Goal: Task Accomplishment & Management: Use online tool/utility

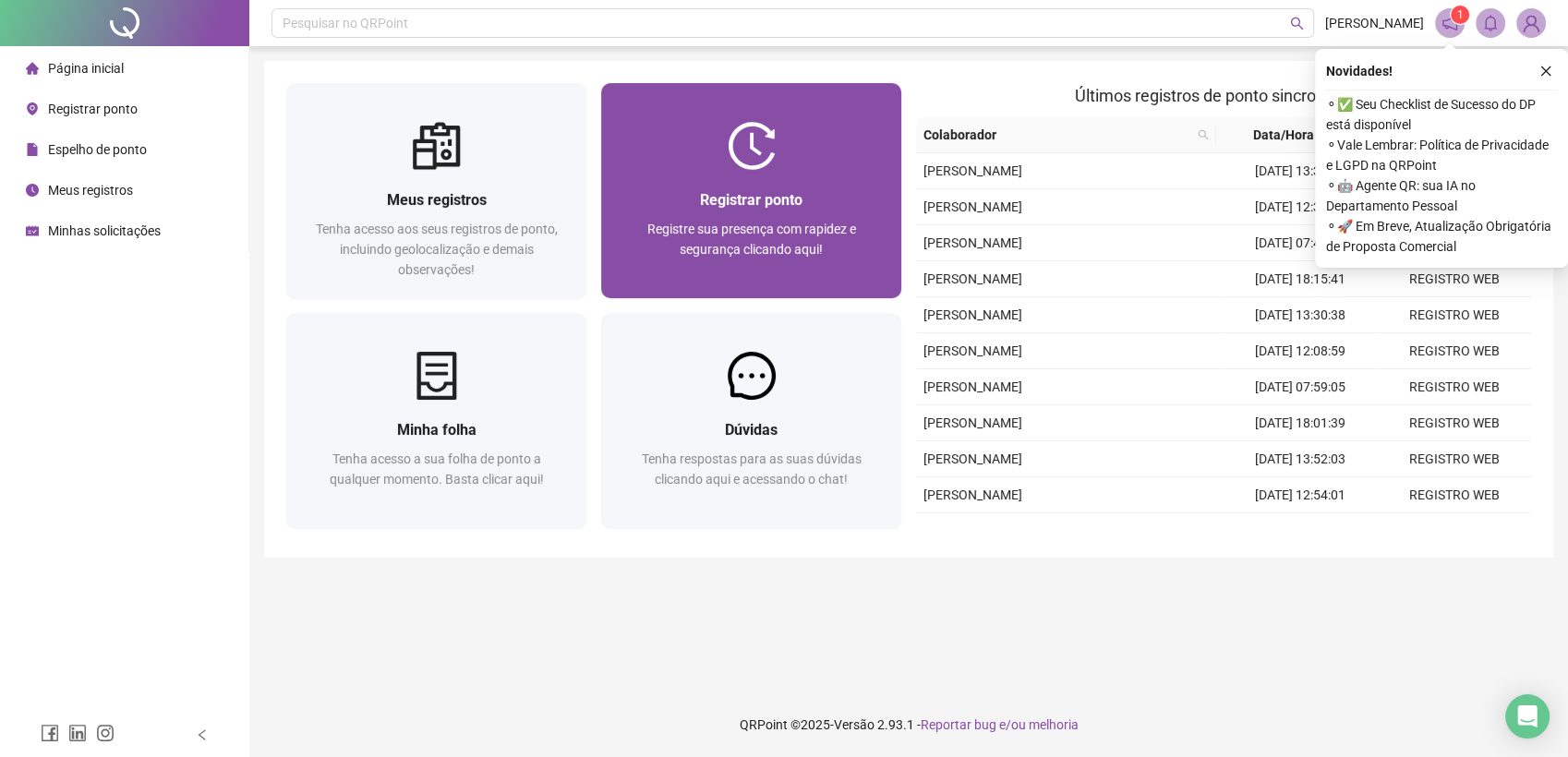
click at [671, 195] on div "Registrar ponto" at bounding box center [751, 200] width 256 height 23
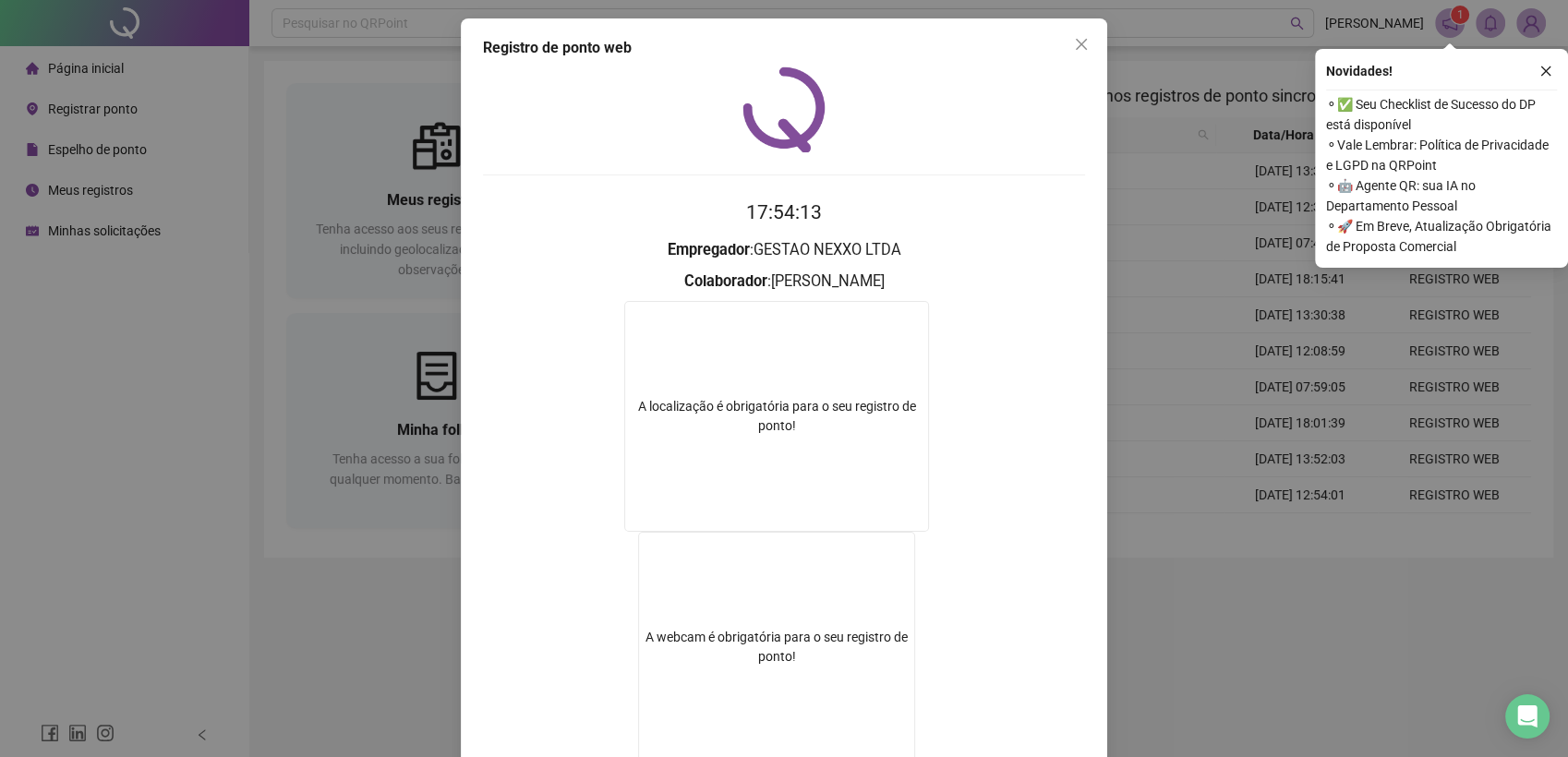
click at [1074, 48] on icon "close" at bounding box center [1081, 44] width 15 height 15
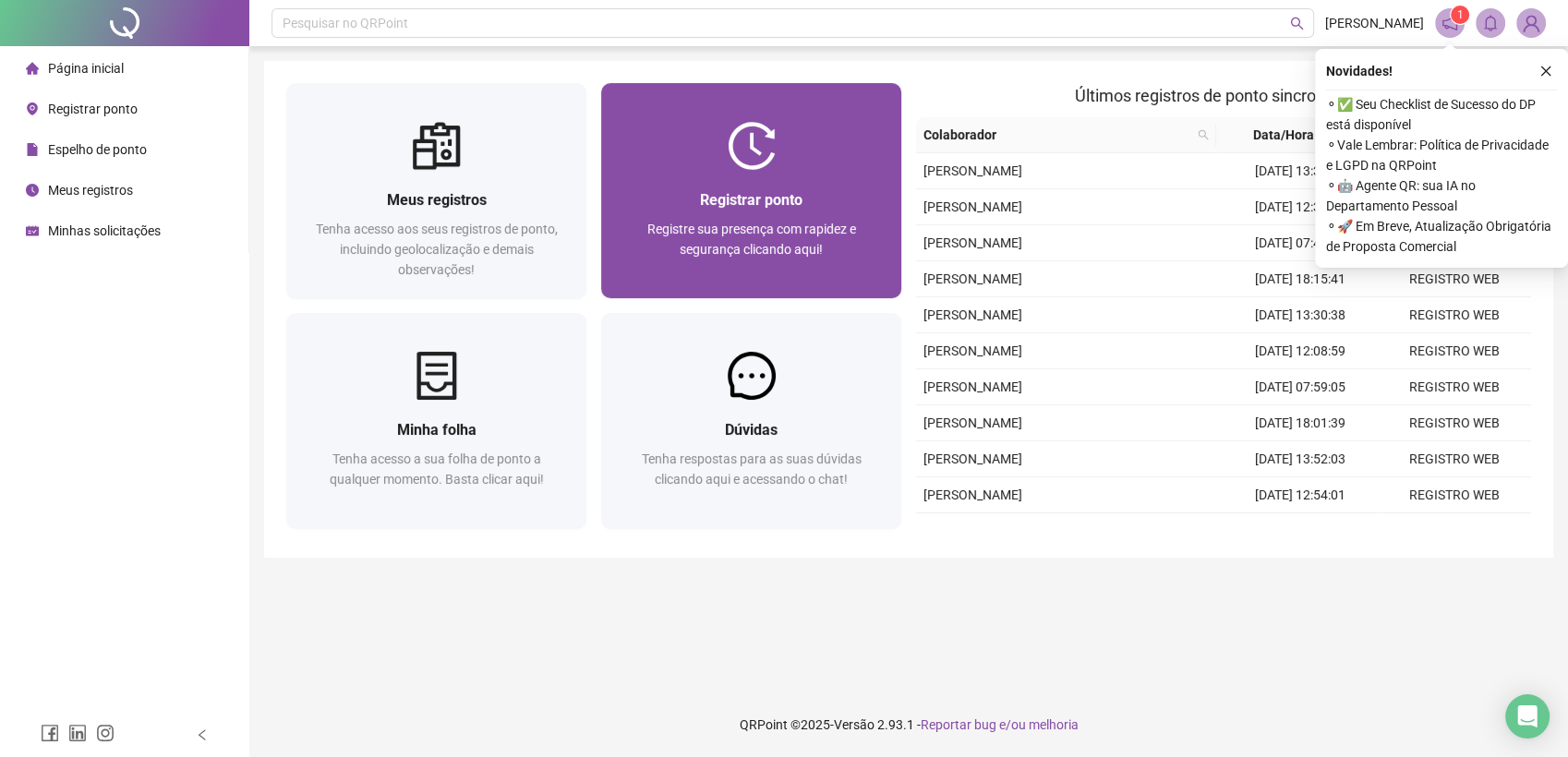
click at [806, 235] on span "Registre sua presença com rapidez e segurança clicando aqui!" at bounding box center [751, 239] width 209 height 35
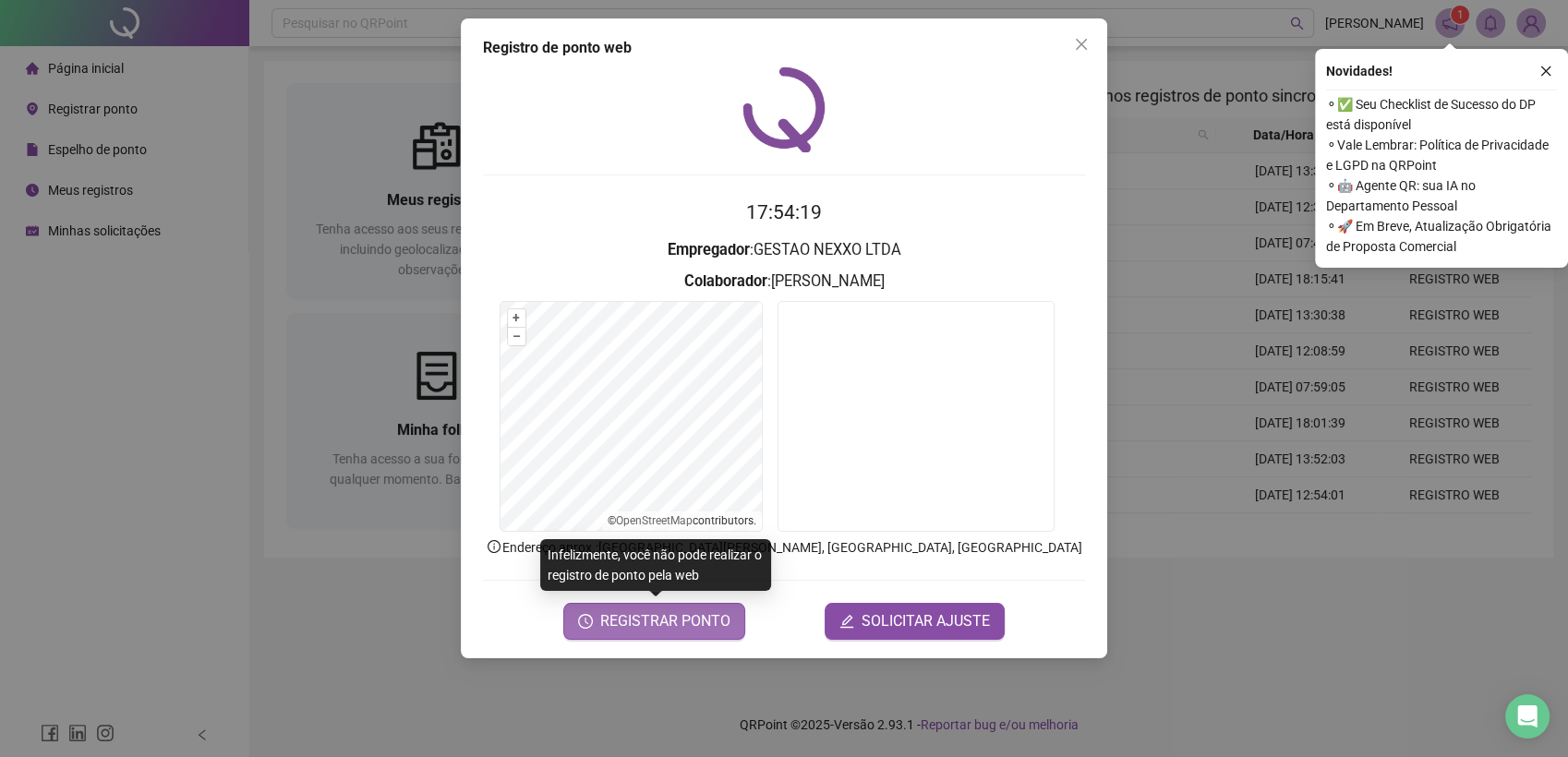
click at [674, 629] on span "REGISTRAR PONTO" at bounding box center [665, 621] width 130 height 22
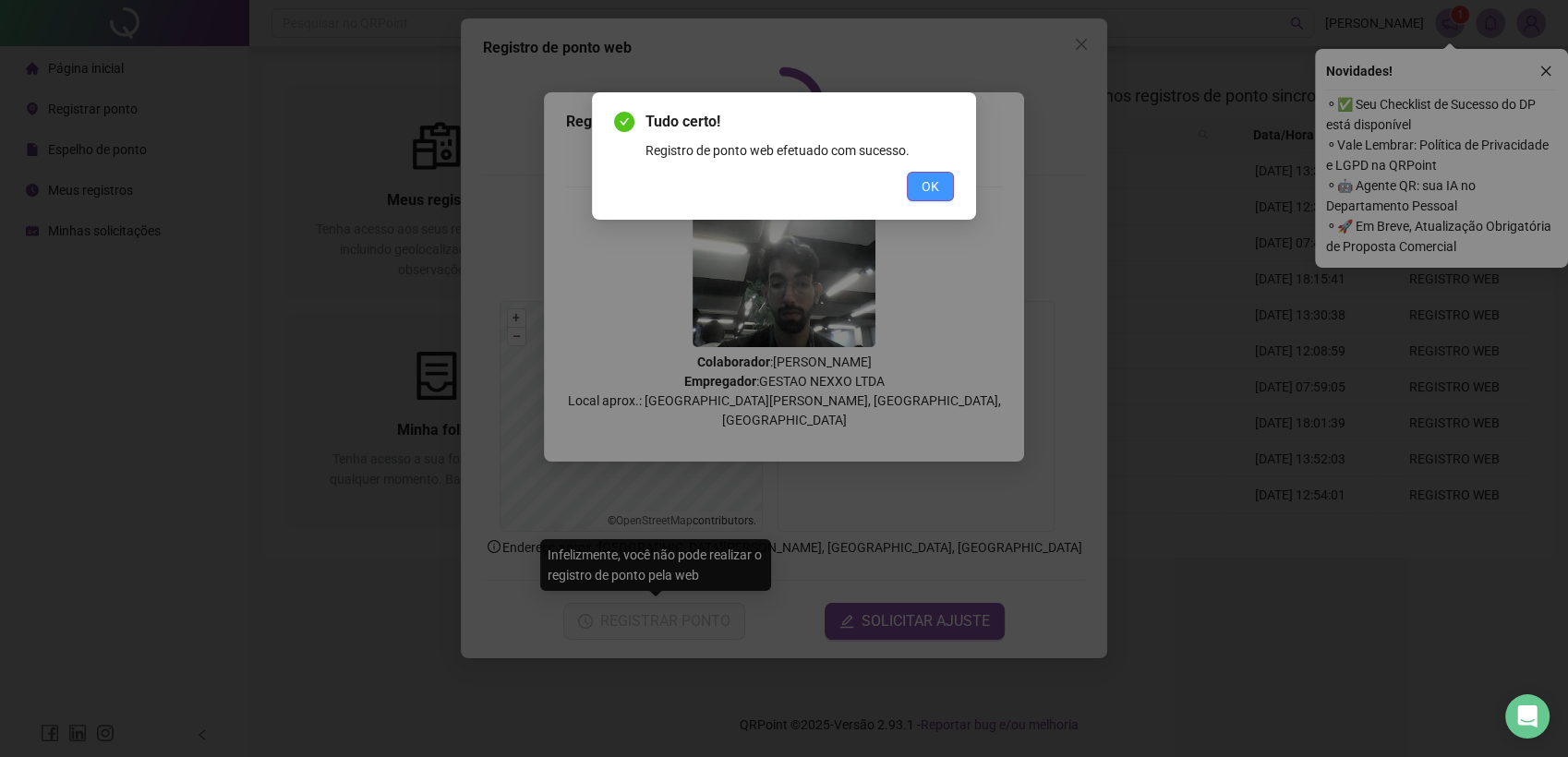
click at [929, 179] on span "OK" at bounding box center [930, 186] width 17 height 20
